Goal: Transaction & Acquisition: Purchase product/service

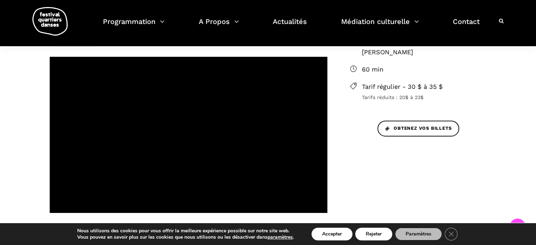
scroll to position [247, 0]
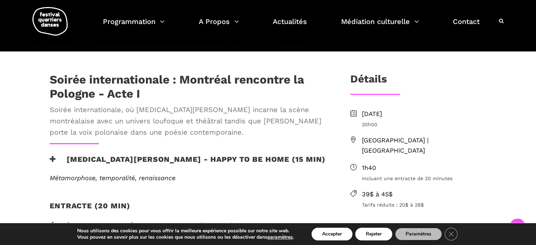
scroll to position [211, 0]
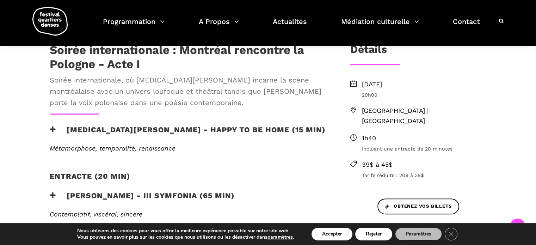
click at [56, 125] on h3 "[MEDICAL_DATA][PERSON_NAME] - Happy to be home (15 min)" at bounding box center [188, 134] width 276 height 18
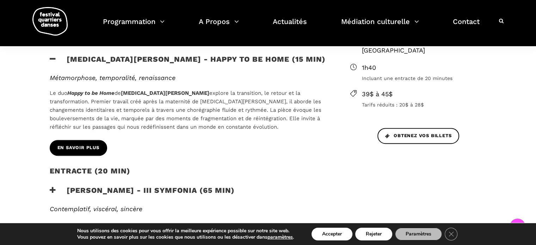
scroll to position [352, 0]
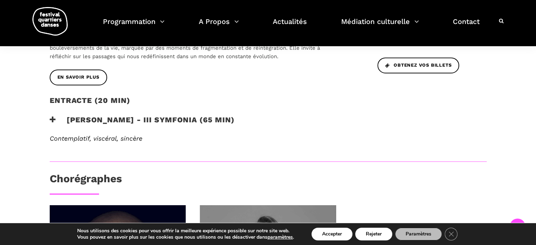
click at [59, 115] on h3 "[PERSON_NAME] - III Symfonia (65 min)" at bounding box center [142, 124] width 185 height 18
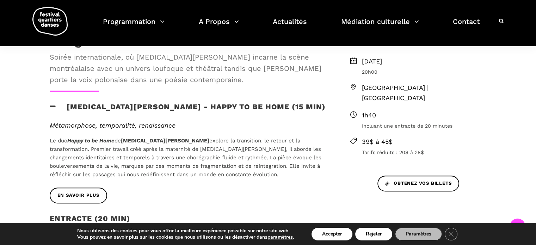
scroll to position [247, 0]
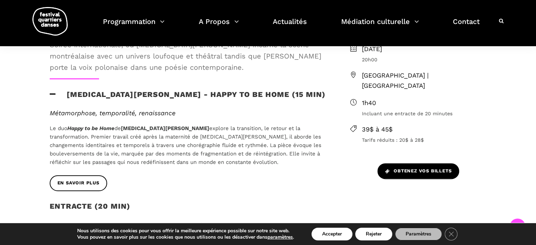
click at [401, 167] on span "Obtenez vos billets" at bounding box center [418, 170] width 66 height 7
